Goal: Task Accomplishment & Management: Complete application form

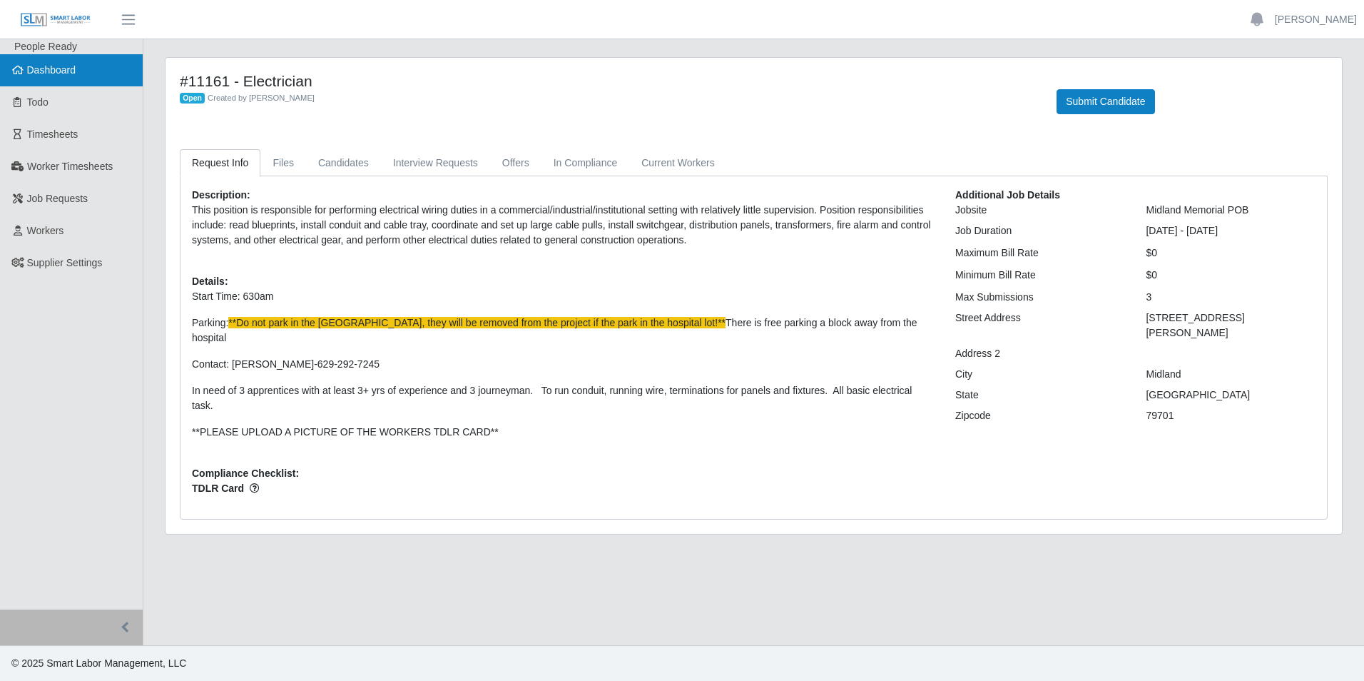
click at [58, 68] on span "Dashboard" at bounding box center [51, 69] width 49 height 11
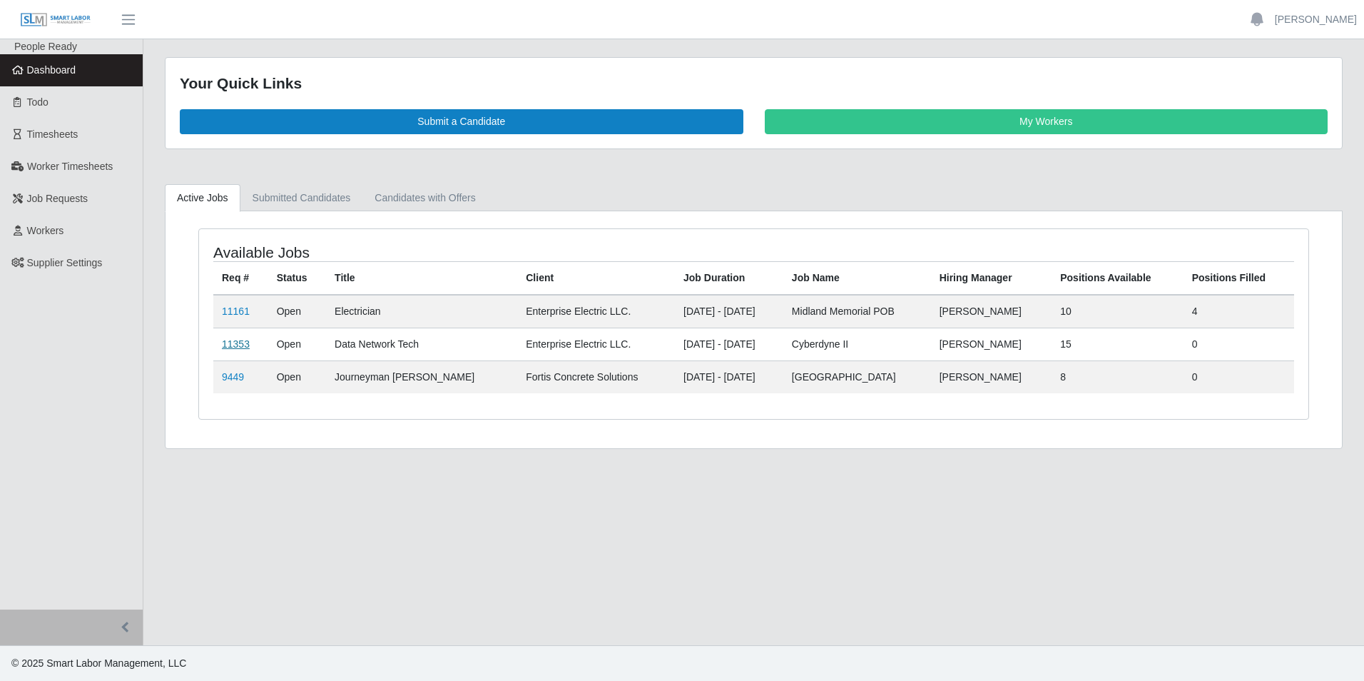
click at [233, 347] on link "11353" at bounding box center [236, 343] width 28 height 11
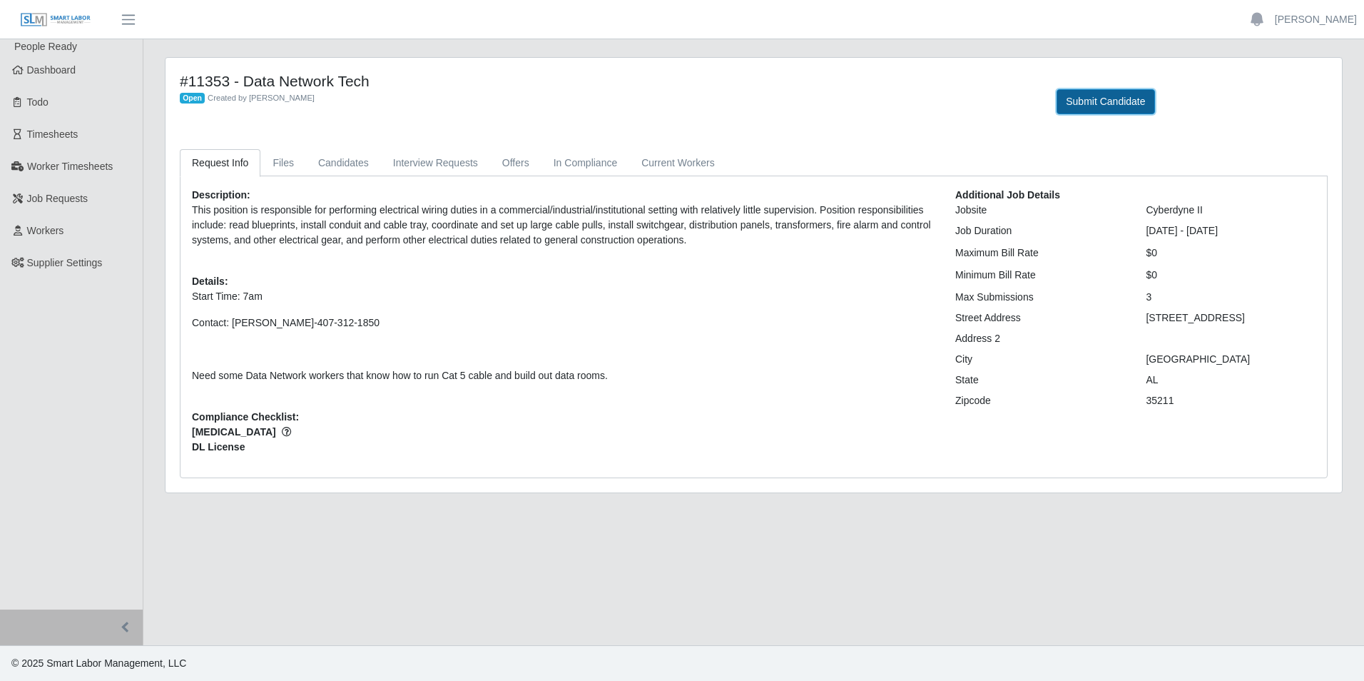
click at [1114, 103] on button "Submit Candidate" at bounding box center [1106, 101] width 98 height 25
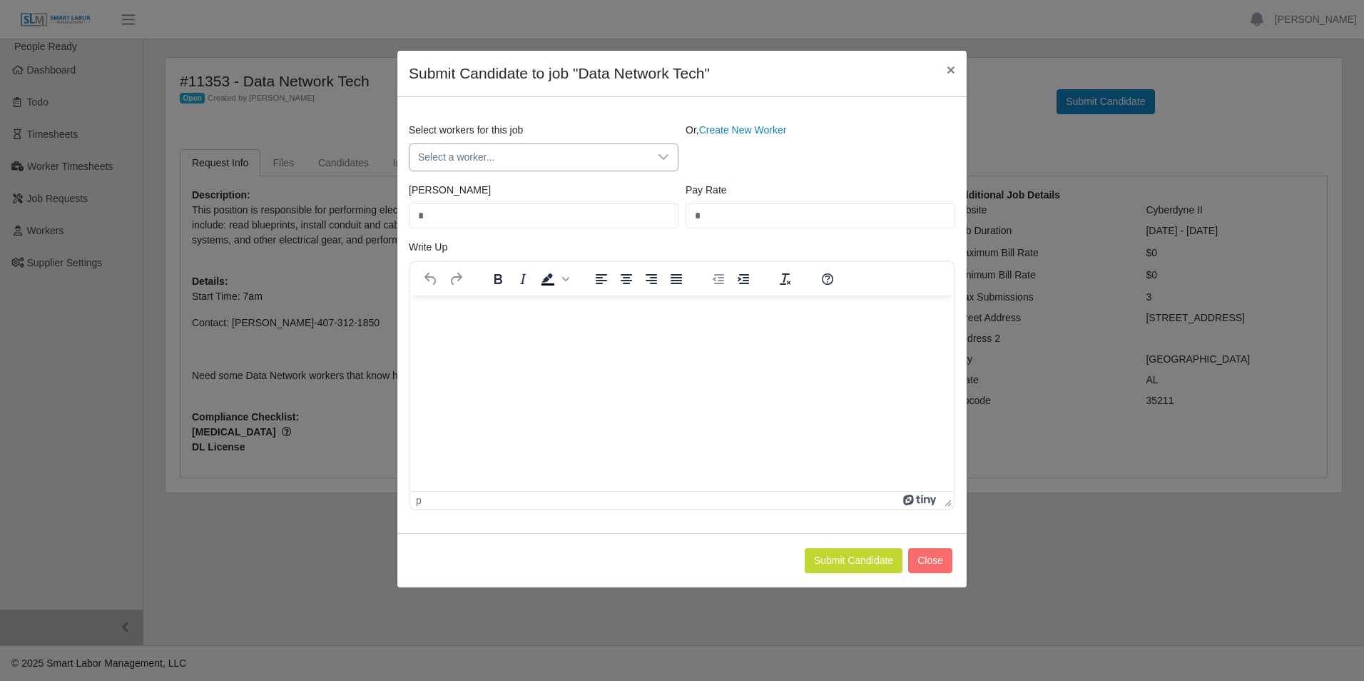
click at [652, 150] on div at bounding box center [663, 157] width 29 height 26
click at [477, 150] on span "Select a worker..." at bounding box center [529, 157] width 240 height 26
click at [470, 161] on span "Select a worker..." at bounding box center [529, 157] width 240 height 26
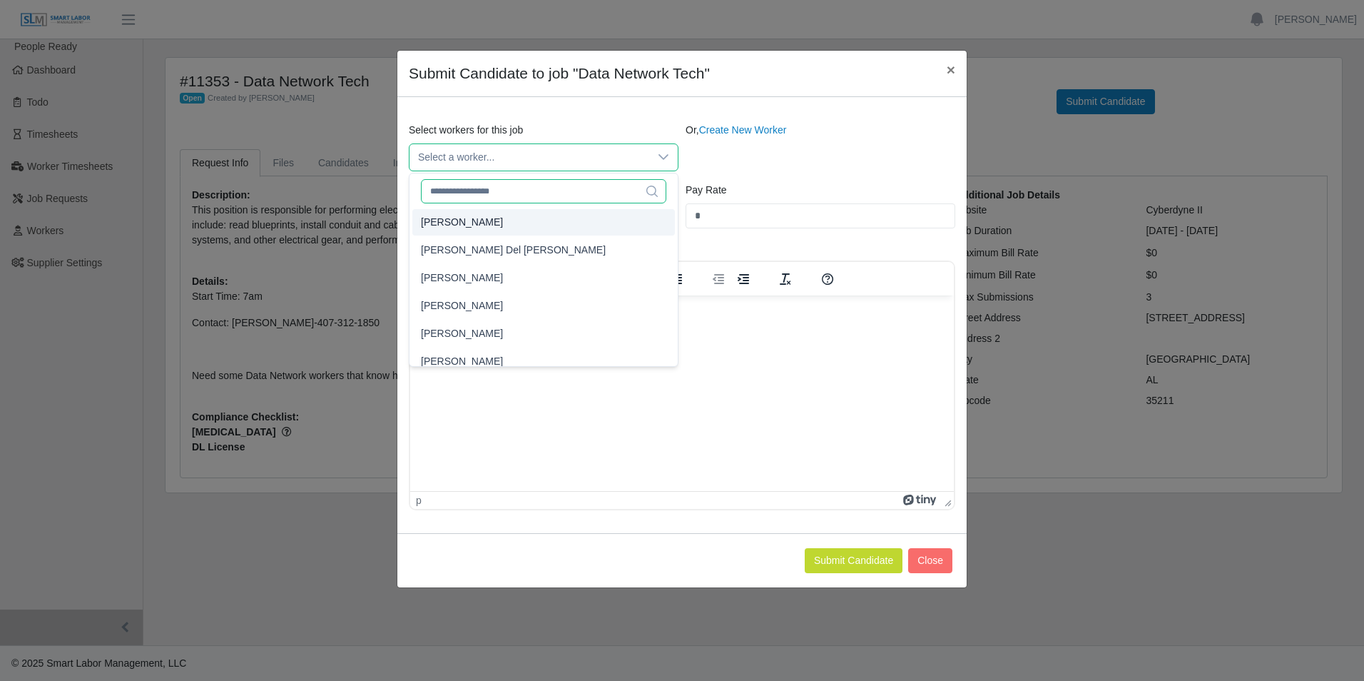
click at [463, 187] on input "text" at bounding box center [543, 191] width 245 height 24
type input "*"
click at [708, 124] on link "Create New Worker" at bounding box center [743, 129] width 88 height 11
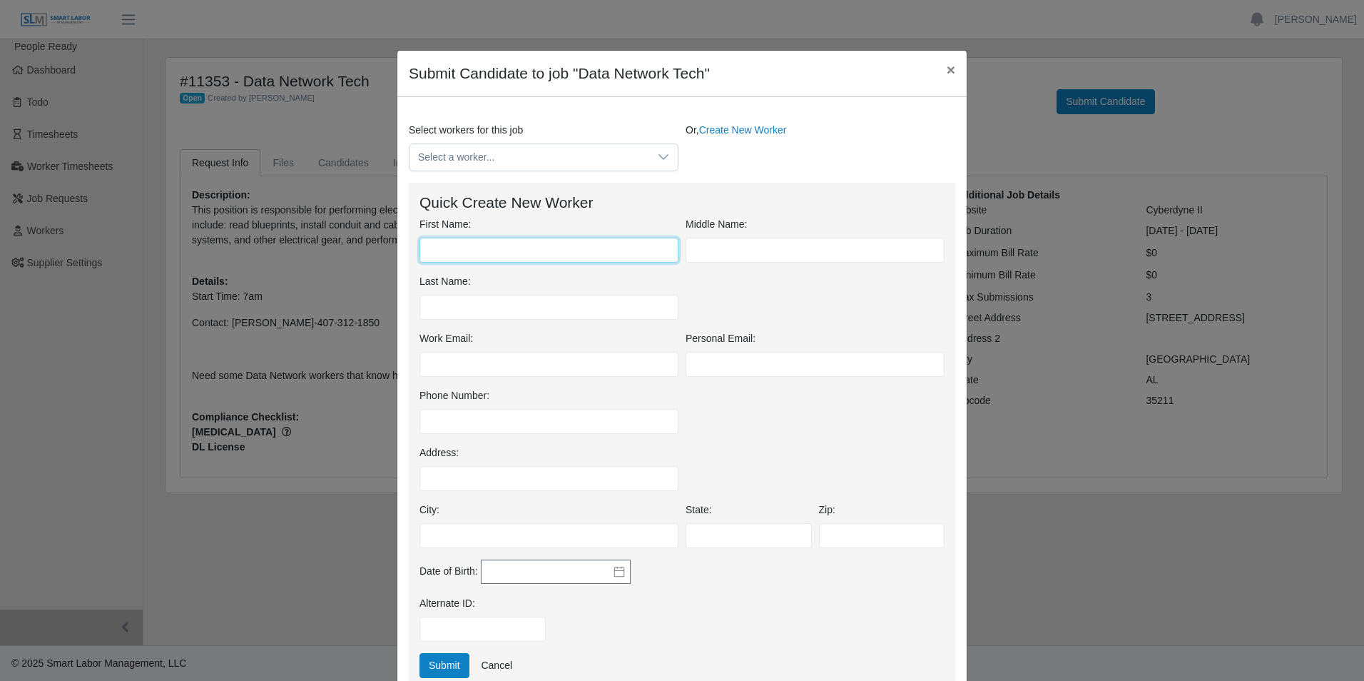
click at [511, 239] on input "First Name:" at bounding box center [548, 250] width 259 height 25
type input "*******"
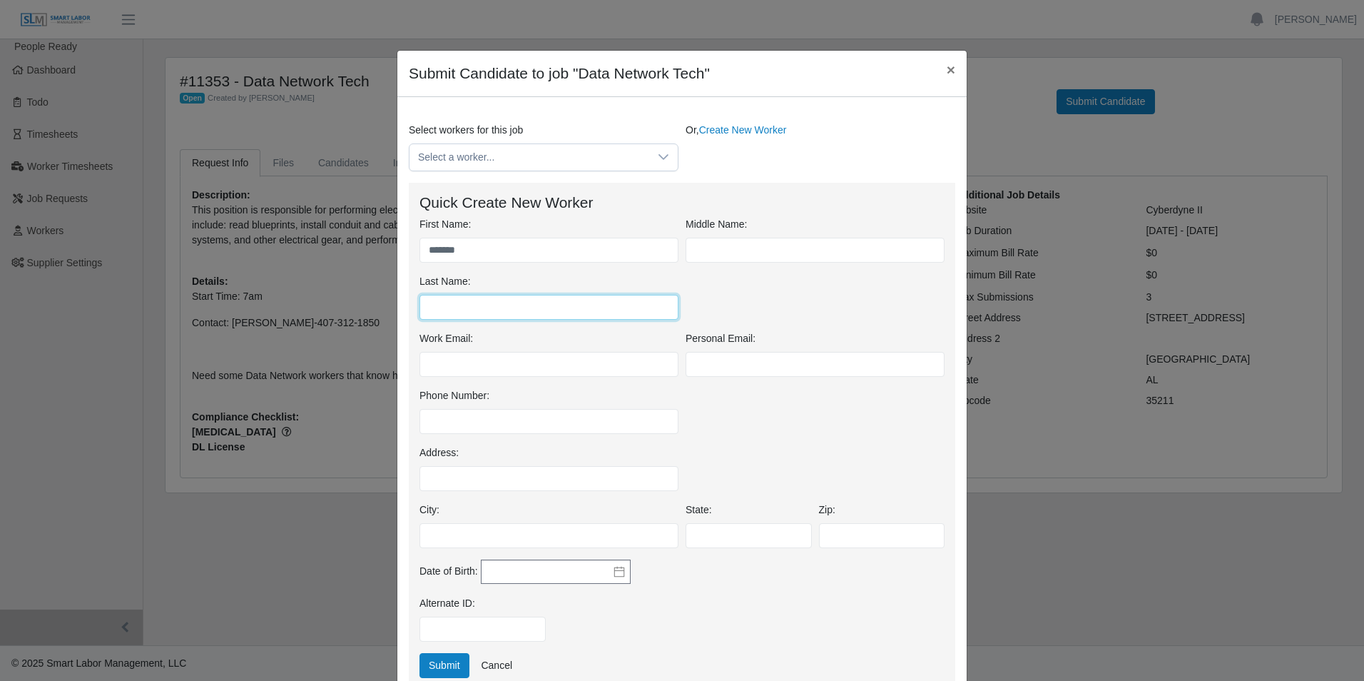
click at [476, 303] on input "Last Name:" at bounding box center [548, 307] width 259 height 25
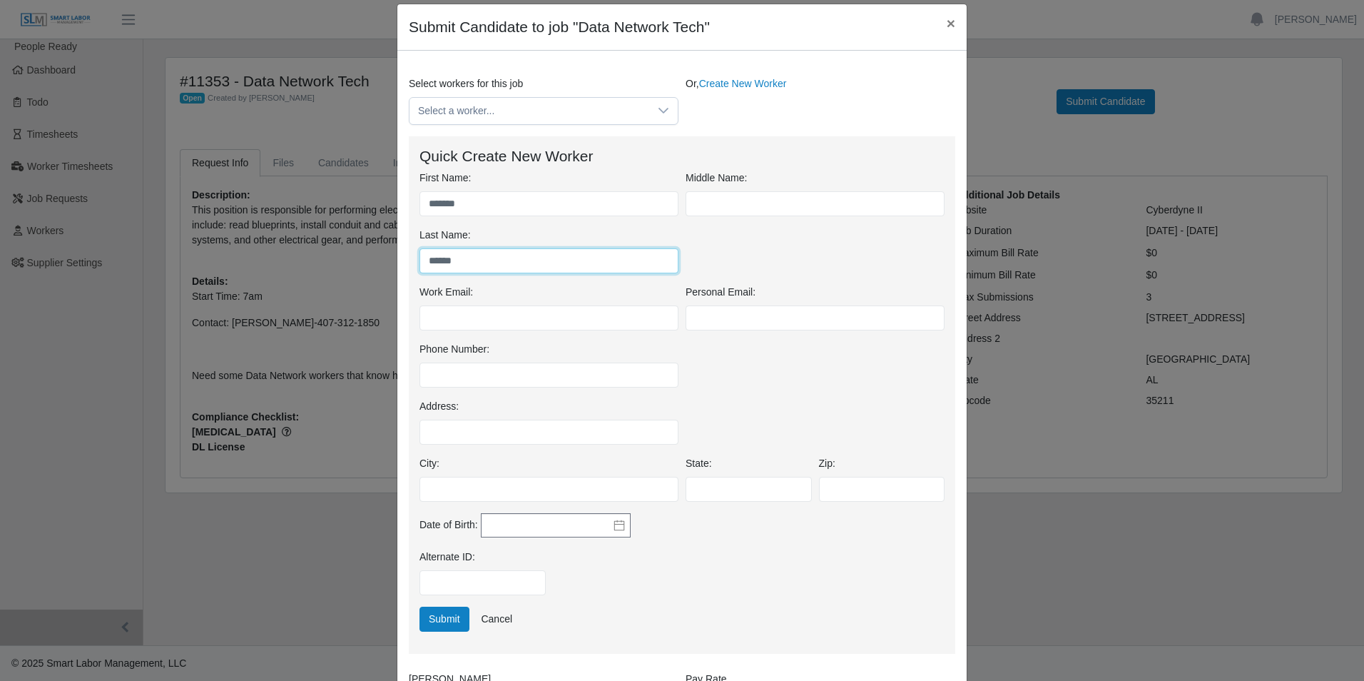
scroll to position [71, 0]
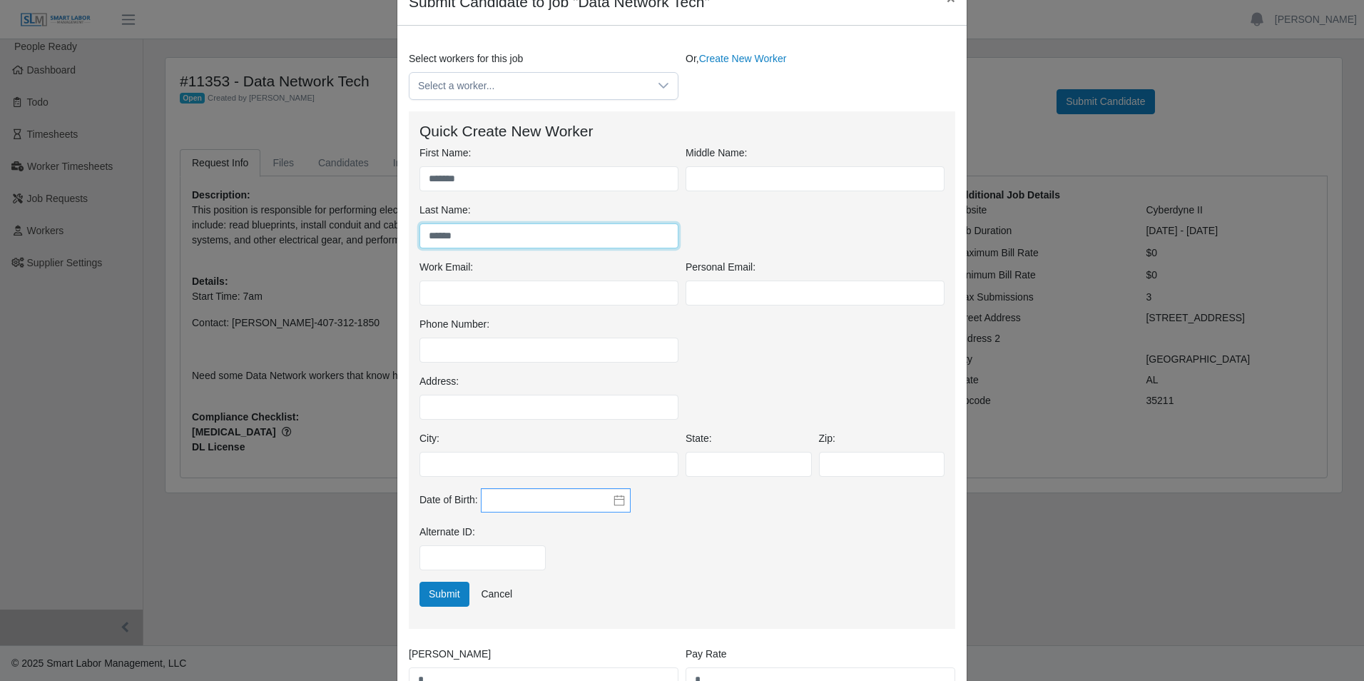
type input "******"
click at [582, 500] on input "text" at bounding box center [556, 500] width 150 height 24
click at [486, 312] on button "button" at bounding box center [494, 310] width 20 height 24
click at [488, 312] on icon "button" at bounding box center [494, 310] width 14 height 11
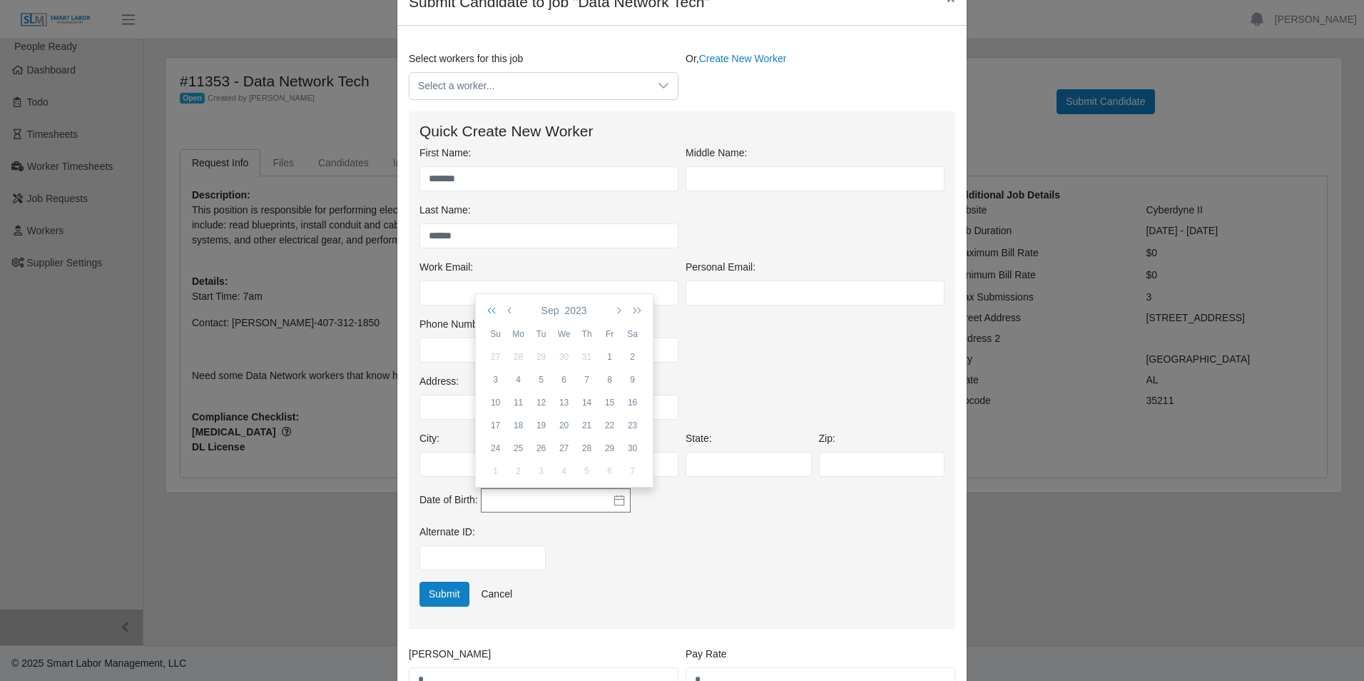
click at [488, 312] on icon "button" at bounding box center [494, 310] width 14 height 11
click at [488, 311] on icon "button" at bounding box center [494, 310] width 14 height 11
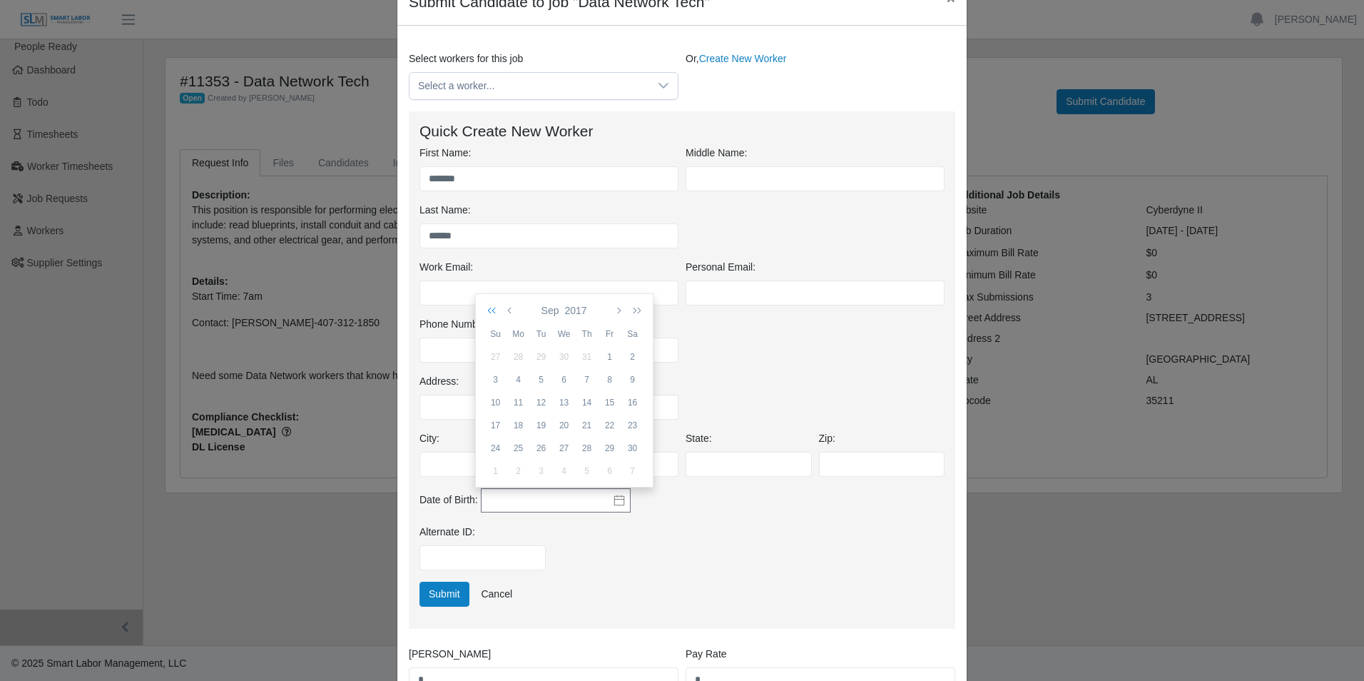
click at [488, 311] on icon "button" at bounding box center [494, 310] width 14 height 11
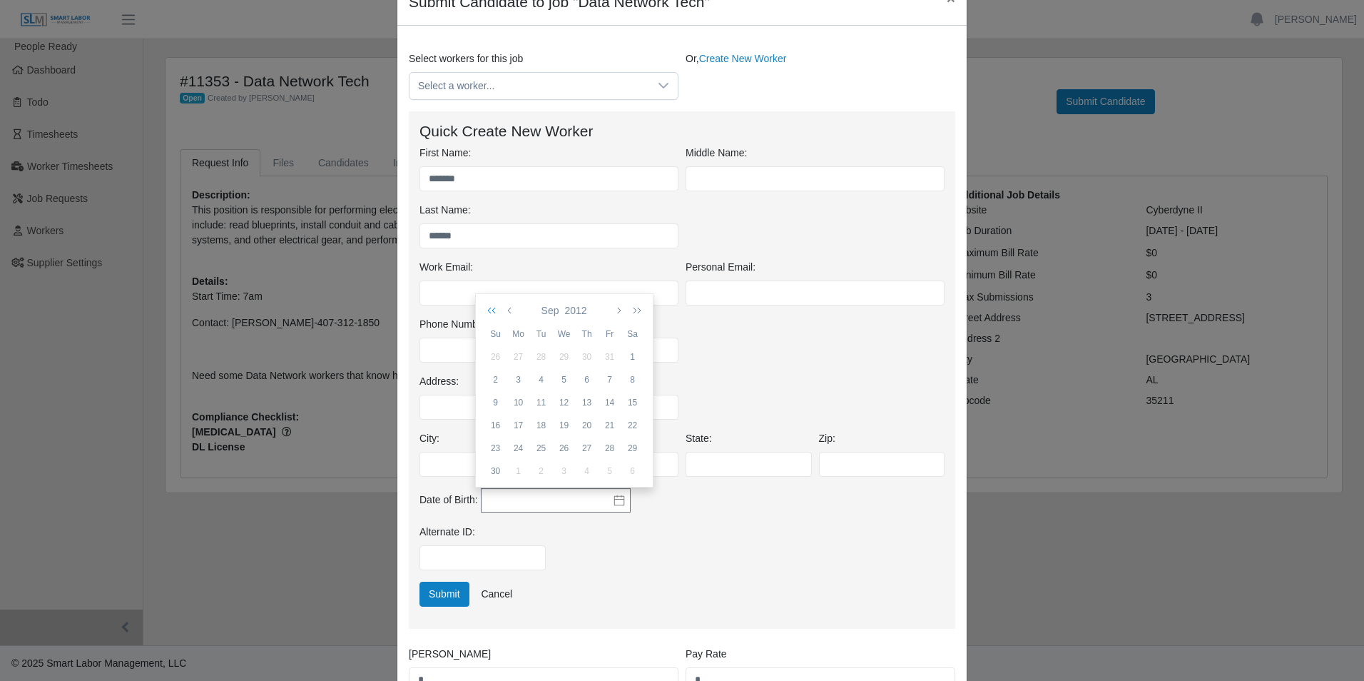
click at [488, 311] on icon "button" at bounding box center [494, 310] width 14 height 11
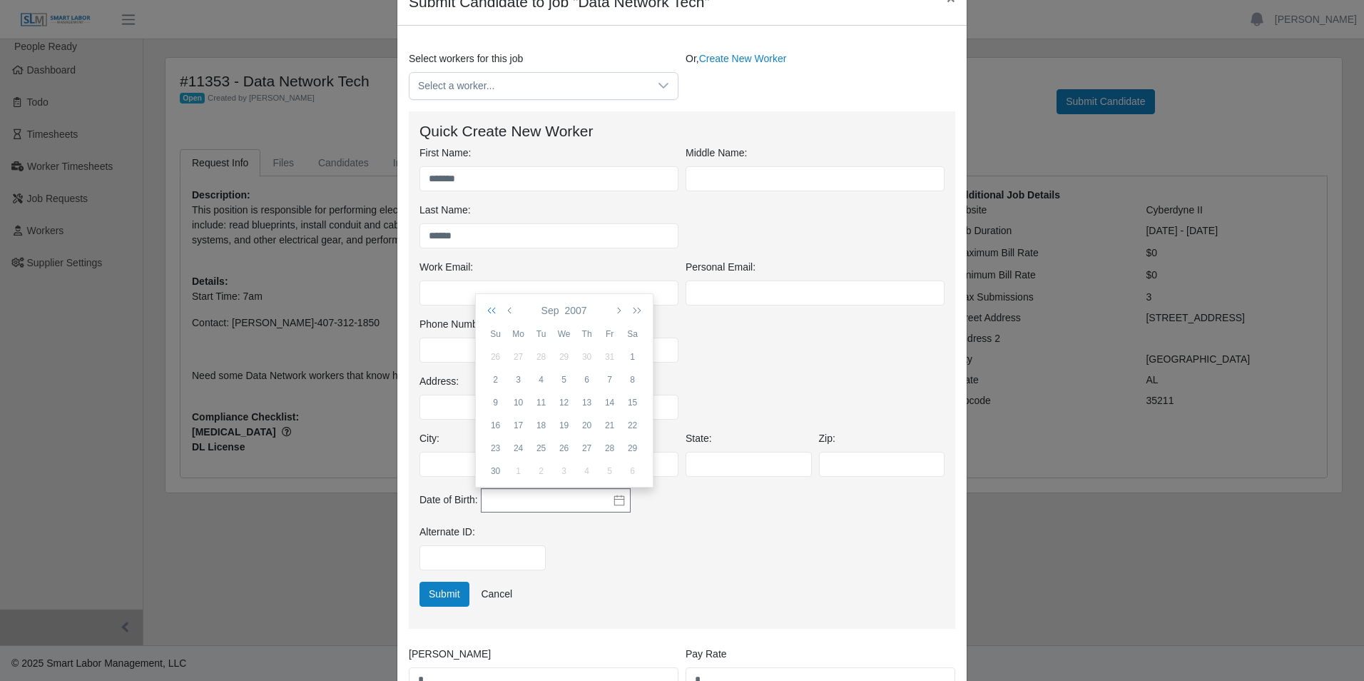
click at [488, 311] on icon "button" at bounding box center [494, 310] width 14 height 11
click at [489, 312] on icon "button" at bounding box center [494, 310] width 14 height 11
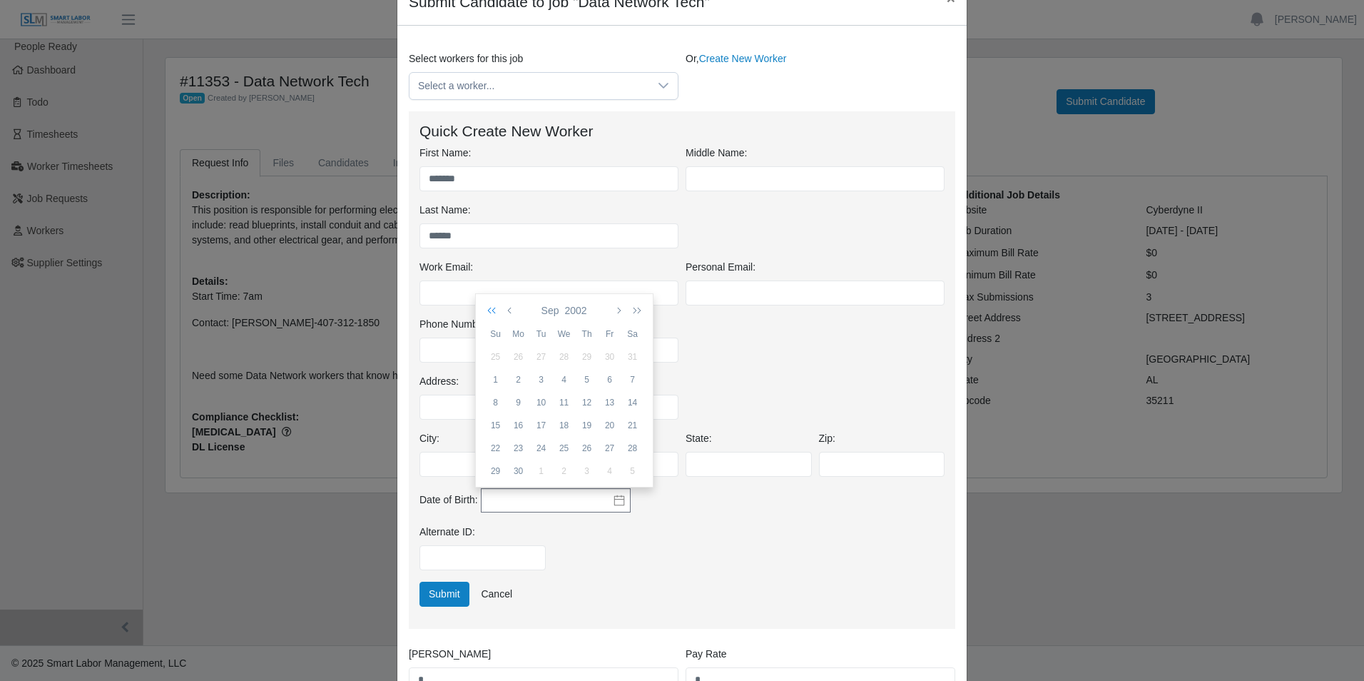
click at [489, 312] on icon "button" at bounding box center [494, 310] width 14 height 11
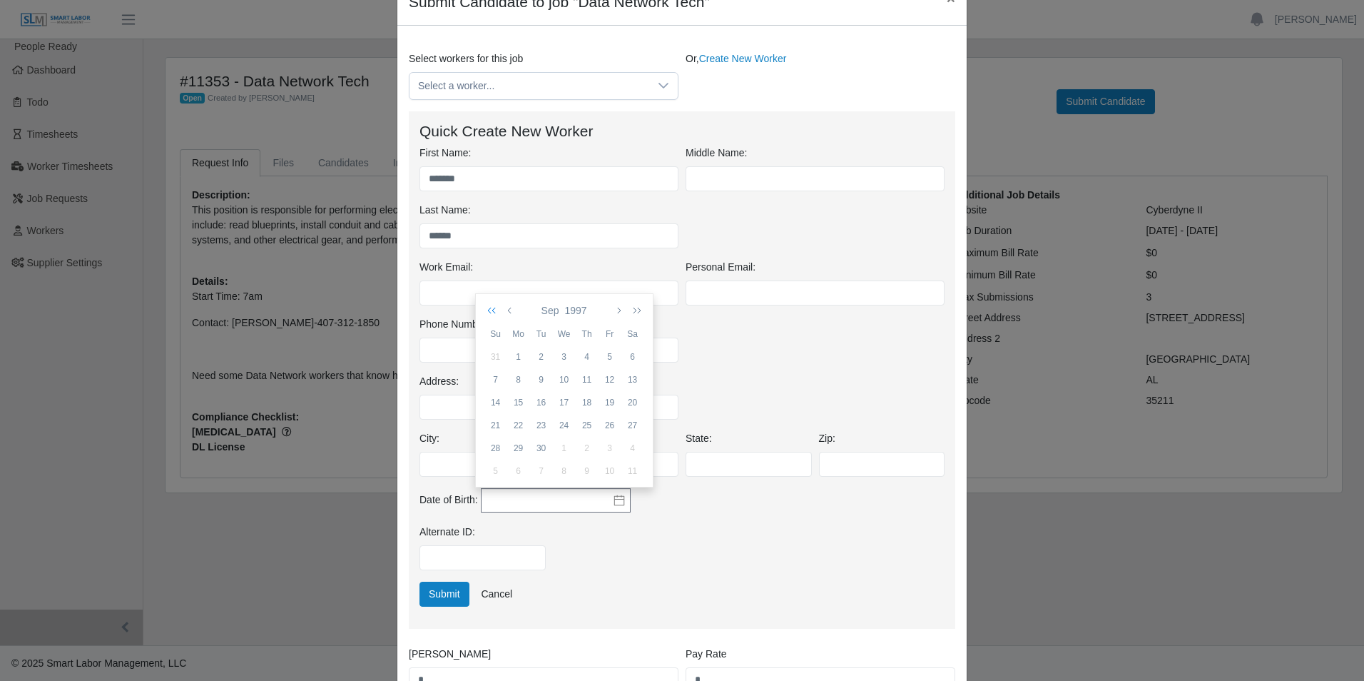
click at [489, 312] on icon "button" at bounding box center [494, 310] width 14 height 11
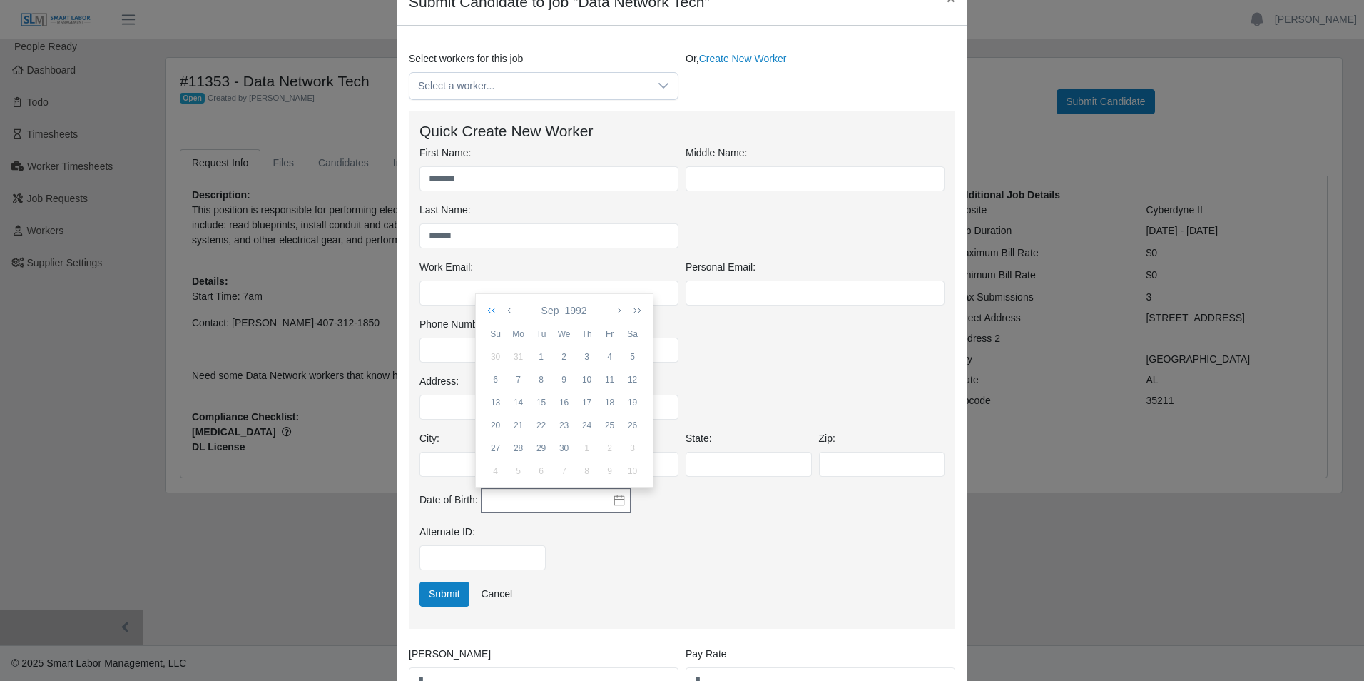
click at [489, 312] on icon "button" at bounding box center [494, 310] width 14 height 11
click at [623, 309] on button "button" at bounding box center [617, 310] width 13 height 24
click at [621, 308] on button "button" at bounding box center [617, 310] width 13 height 24
click at [520, 427] on div "19" at bounding box center [518, 425] width 23 height 13
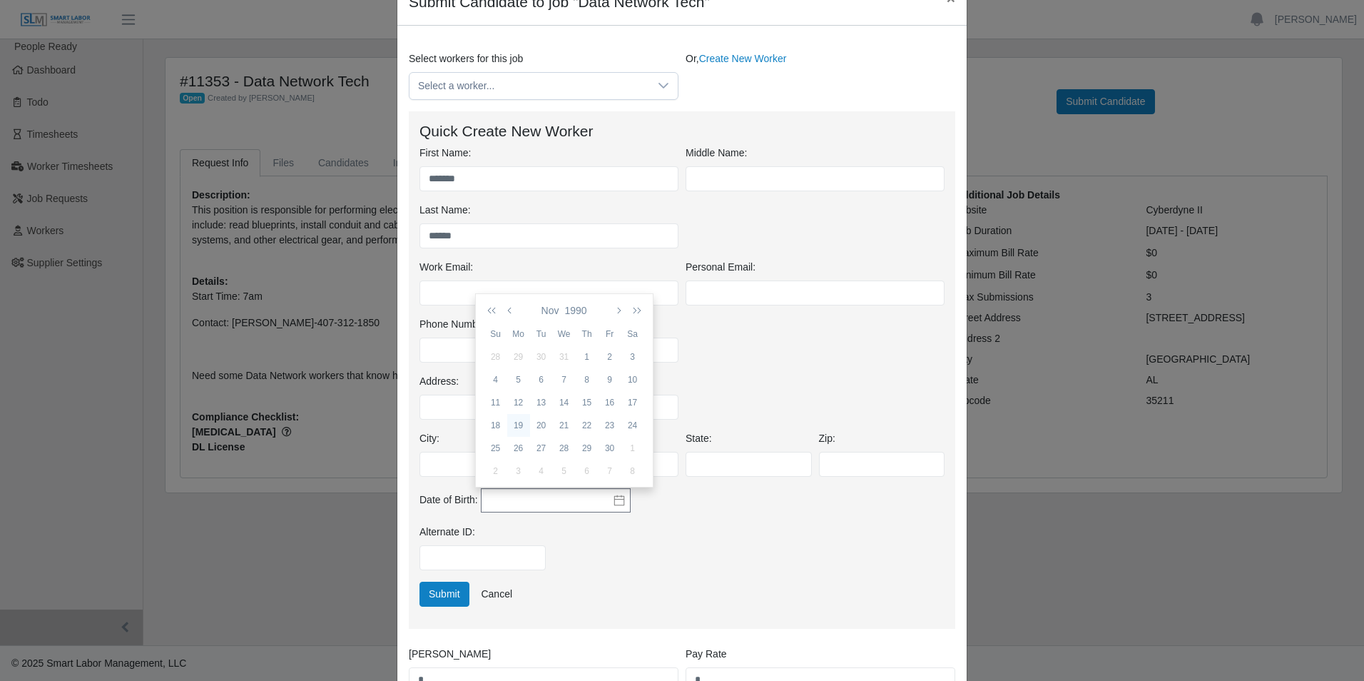
type input "**********"
click at [485, 542] on div "Alternate ID:" at bounding box center [482, 547] width 133 height 46
click at [489, 560] on input "Alternate ID:" at bounding box center [482, 557] width 126 height 25
click at [493, 559] on input "Alternate ID:" at bounding box center [482, 557] width 126 height 25
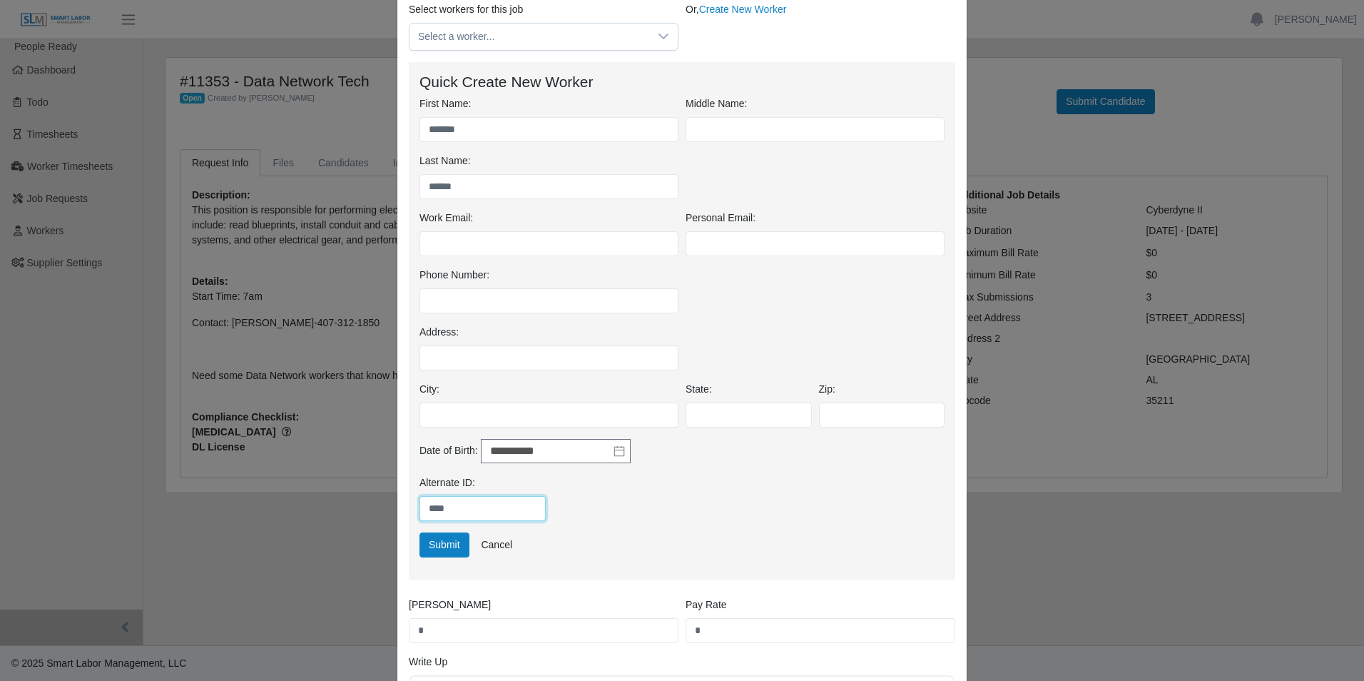
scroll to position [214, 0]
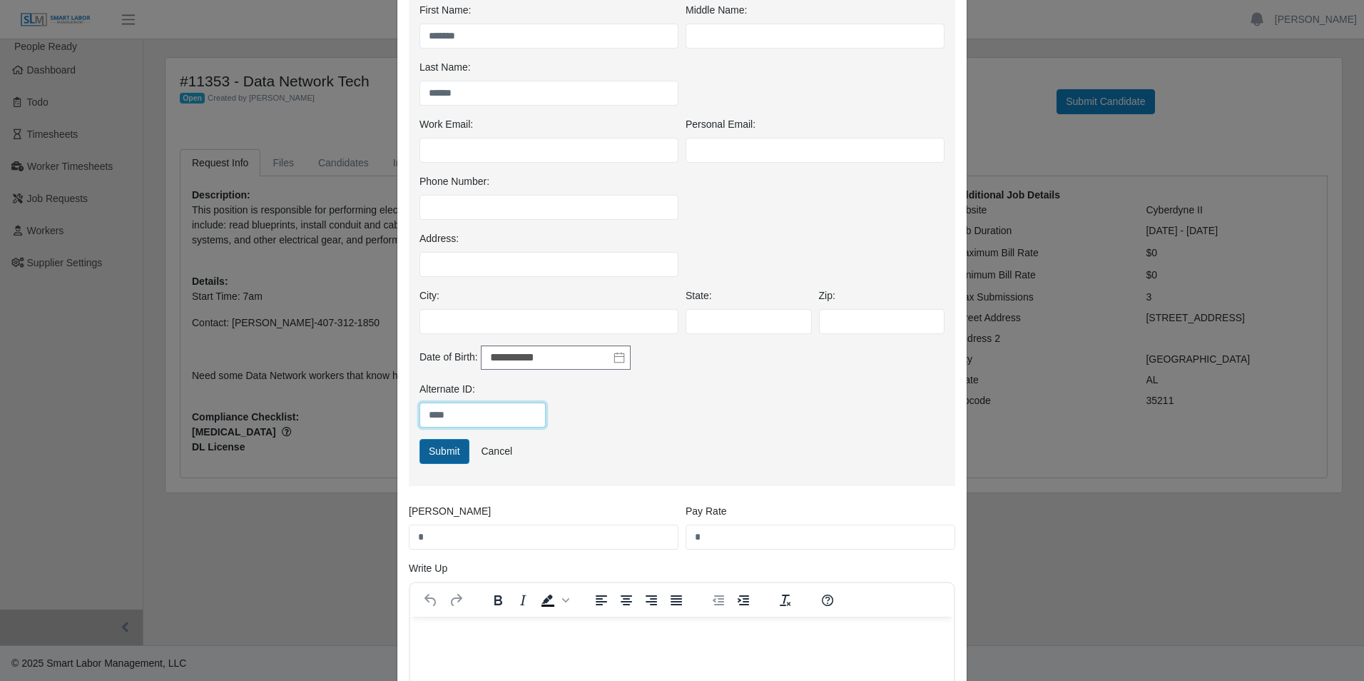
type input "****"
click at [438, 452] on button "Submit" at bounding box center [444, 451] width 50 height 25
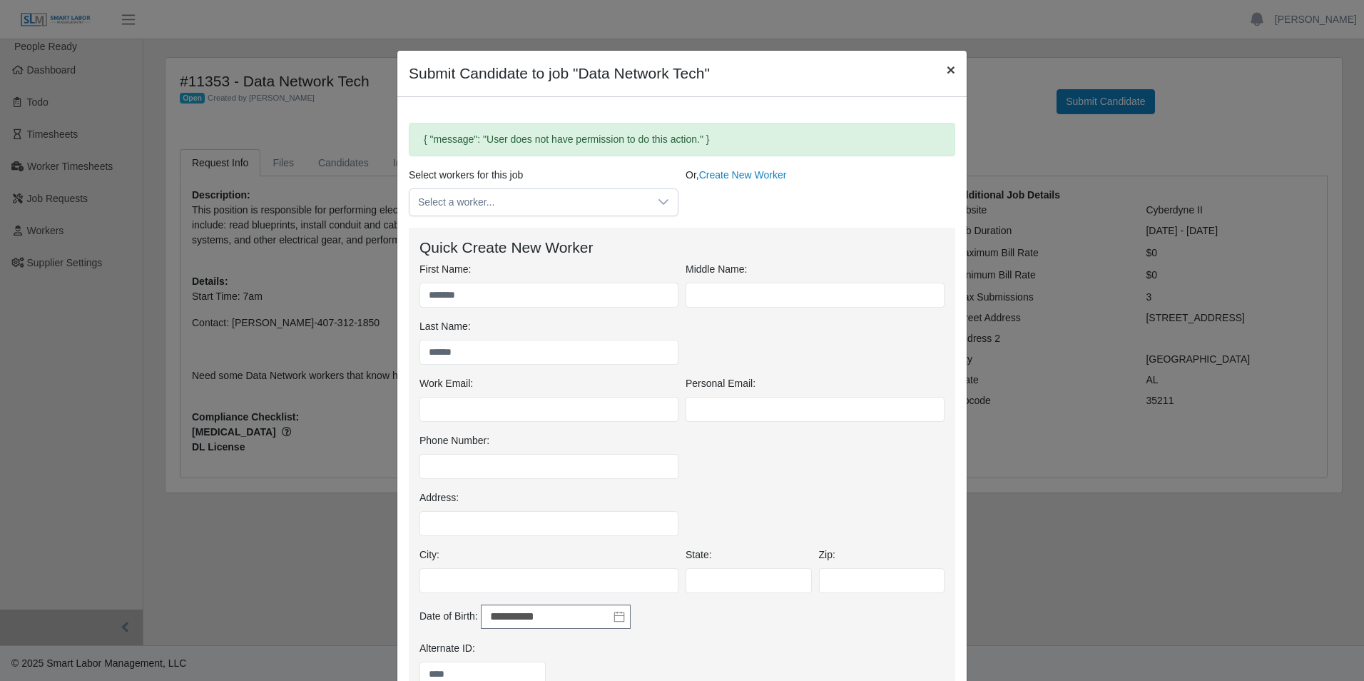
click at [947, 67] on span "×" at bounding box center [951, 69] width 9 height 16
